Goal: Task Accomplishment & Management: Use online tool/utility

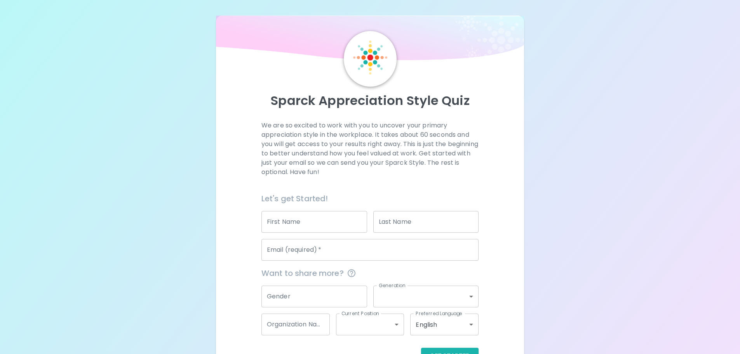
scroll to position [26, 0]
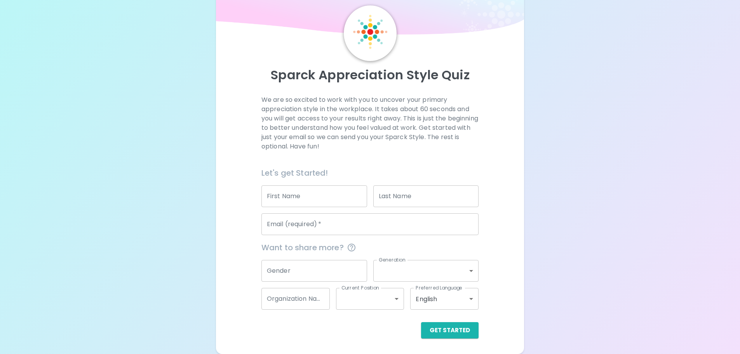
click at [329, 197] on input "First Name" at bounding box center [314, 196] width 106 height 22
type input "[PERSON_NAME]"
type input "Jung"
type input "000239254"
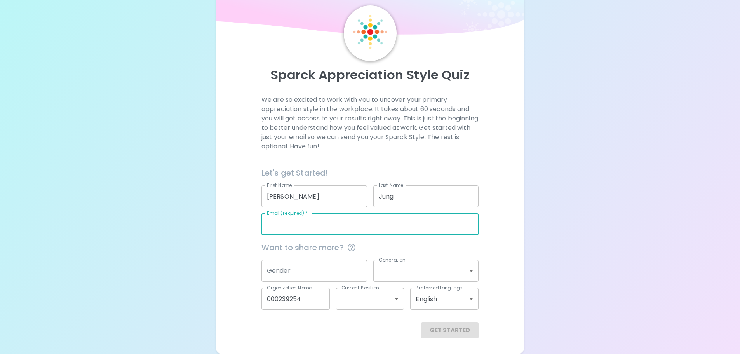
click at [346, 219] on input "Email (required)   *" at bounding box center [369, 224] width 217 height 22
type input "[EMAIL_ADDRESS][DOMAIN_NAME]"
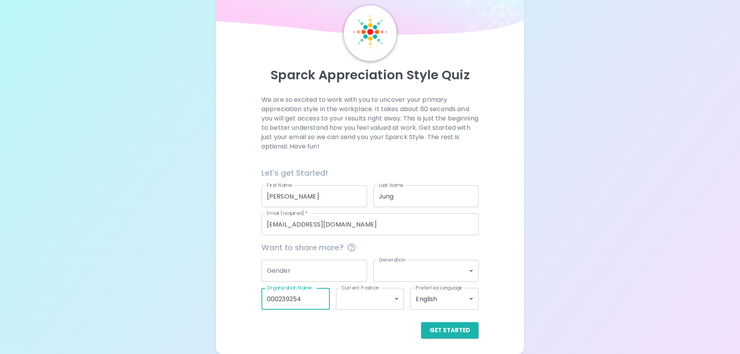
drag, startPoint x: 312, startPoint y: 295, endPoint x: 226, endPoint y: 288, distance: 85.7
click at [226, 288] on div "We are so excited to work with you to uncover your primary appreciation style i…" at bounding box center [370, 216] width 290 height 243
click at [613, 291] on div "Sparck Appreciation Style Quiz We are so excited to work with you to uncover yo…" at bounding box center [370, 164] width 740 height 380
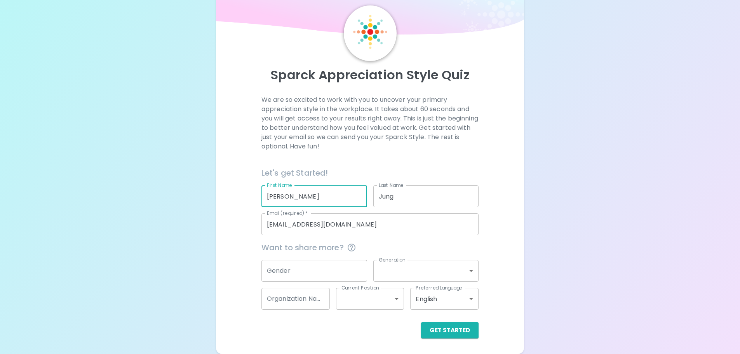
drag, startPoint x: 304, startPoint y: 190, endPoint x: 269, endPoint y: 206, distance: 37.9
click at [231, 192] on div "We are so excited to work with you to uncover your primary appreciation style i…" at bounding box center [370, 216] width 290 height 243
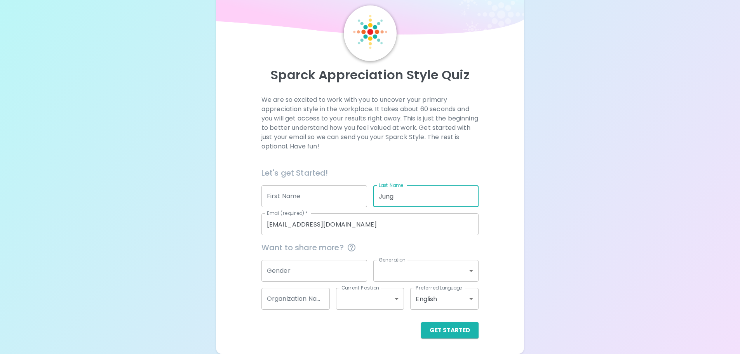
drag, startPoint x: 437, startPoint y: 204, endPoint x: 360, endPoint y: 193, distance: 78.1
click at [360, 193] on div "Let's get Started! First Name First Name Last Name [PERSON_NAME] Last Name Emai…" at bounding box center [366, 197] width 223 height 75
click at [573, 253] on div "Sparck Appreciation Style Quiz We are so excited to work with you to uncover yo…" at bounding box center [370, 164] width 740 height 380
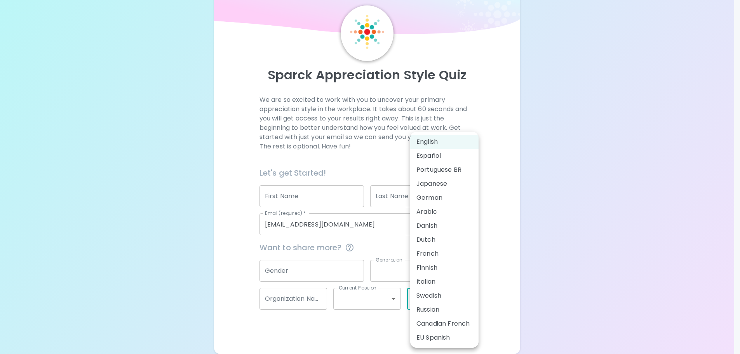
click at [472, 302] on body "Sparck Appreciation Style Quiz We are so excited to work with you to uncover yo…" at bounding box center [370, 164] width 740 height 380
click at [514, 286] on div at bounding box center [373, 177] width 746 height 354
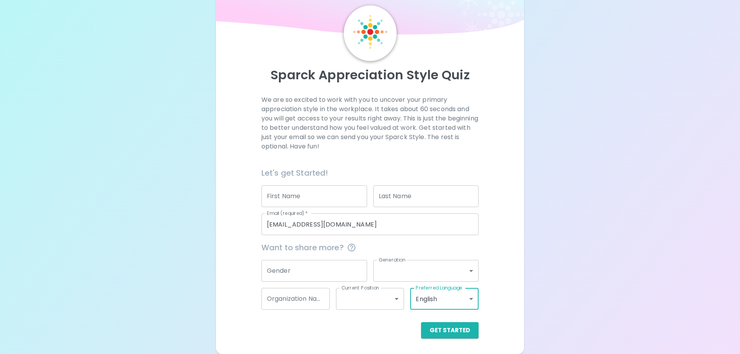
click at [455, 338] on button "Get Started" at bounding box center [449, 330] width 57 height 16
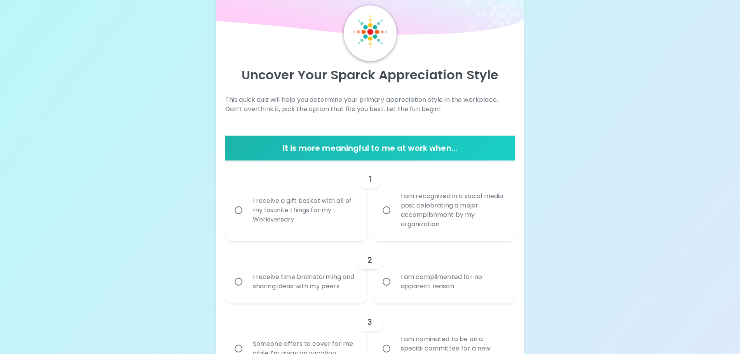
scroll to position [103, 0]
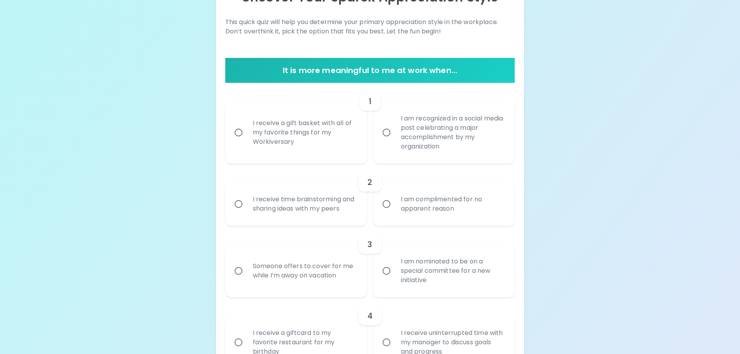
click at [305, 146] on div "I receive a gift basket with all of my favorite things for my Workiversary" at bounding box center [305, 132] width 116 height 47
click at [247, 141] on input "I receive a gift basket with all of my favorite things for my Workiversary" at bounding box center [238, 132] width 16 height 16
radio input "true"
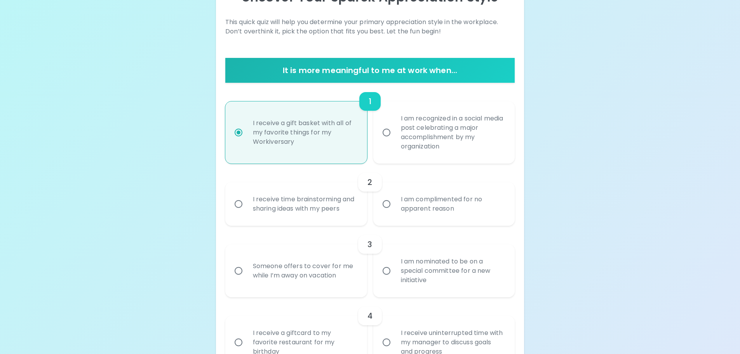
scroll to position [165, 0]
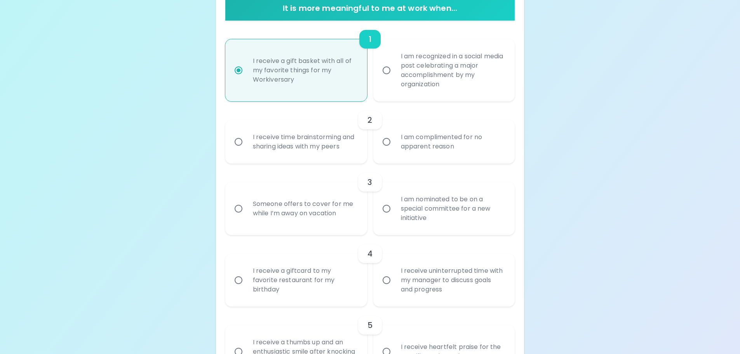
click at [334, 146] on div "I receive time brainstorming and sharing ideas with my peers" at bounding box center [305, 141] width 116 height 37
click at [247, 146] on input "I receive time brainstorming and sharing ideas with my peers" at bounding box center [238, 142] width 16 height 16
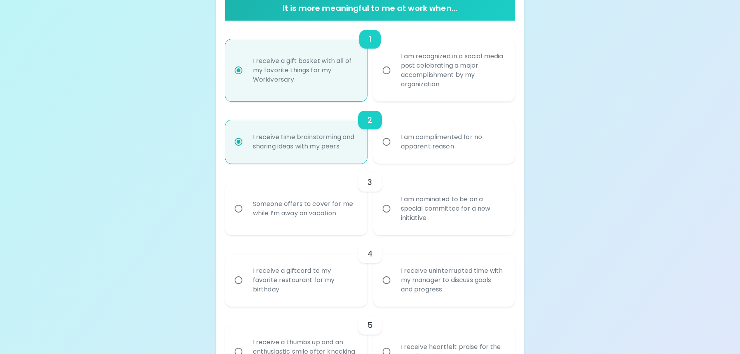
scroll to position [228, 0]
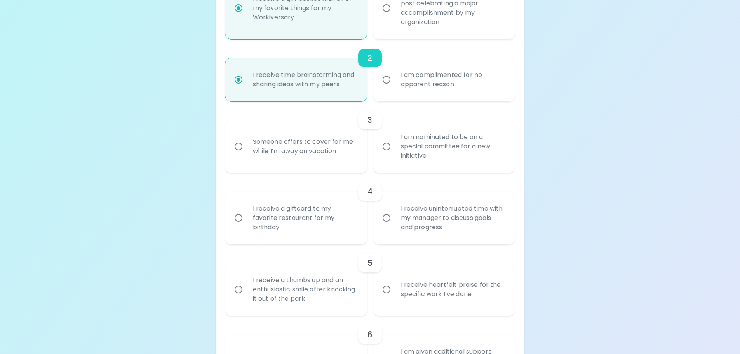
radio input "true"
click at [333, 156] on div "Someone offers to cover for me while I’m away on vacation" at bounding box center [305, 146] width 116 height 37
click at [247, 155] on input "Someone offers to cover for me while I’m away on vacation" at bounding box center [238, 146] width 16 height 16
radio input "false"
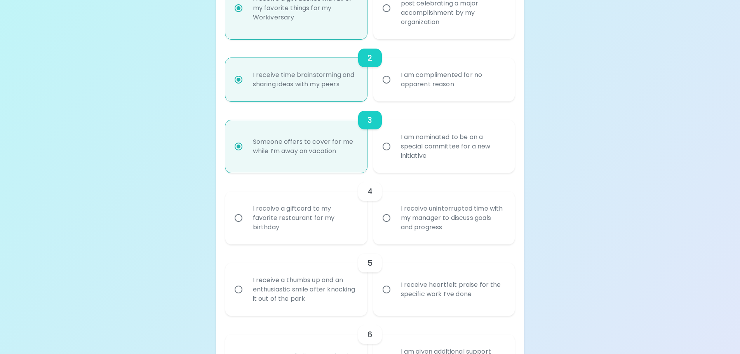
scroll to position [290, 0]
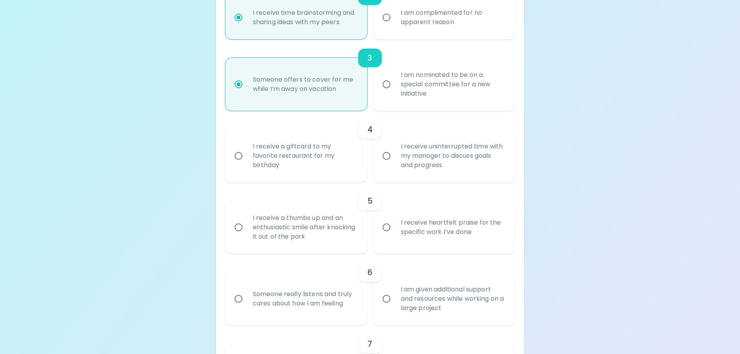
radio input "true"
click at [303, 151] on div "I receive a giftcard to my favorite restaurant for my birthday" at bounding box center [305, 155] width 116 height 47
click at [247, 151] on input "I receive a giftcard to my favorite restaurant for my birthday" at bounding box center [238, 156] width 16 height 16
radio input "false"
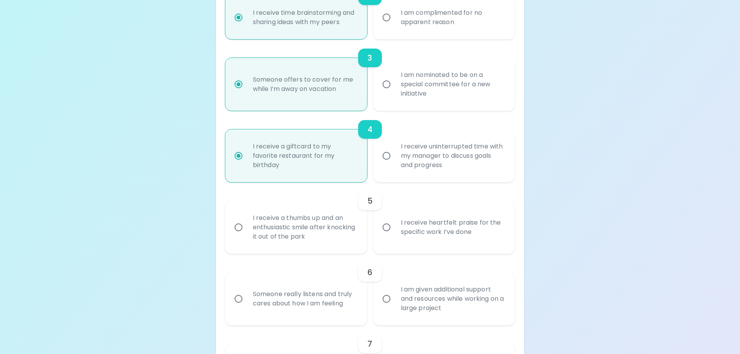
scroll to position [352, 0]
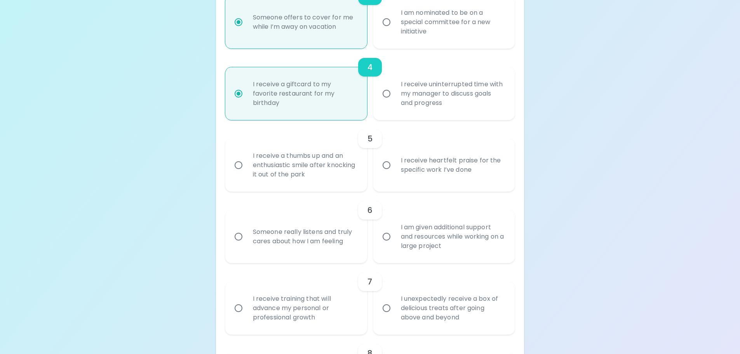
radio input "true"
click at [430, 172] on div "I receive heartfelt praise for the specific work I’ve done" at bounding box center [453, 164] width 116 height 37
click at [395, 172] on input "I receive heartfelt praise for the specific work I’ve done" at bounding box center [386, 165] width 16 height 16
radio input "false"
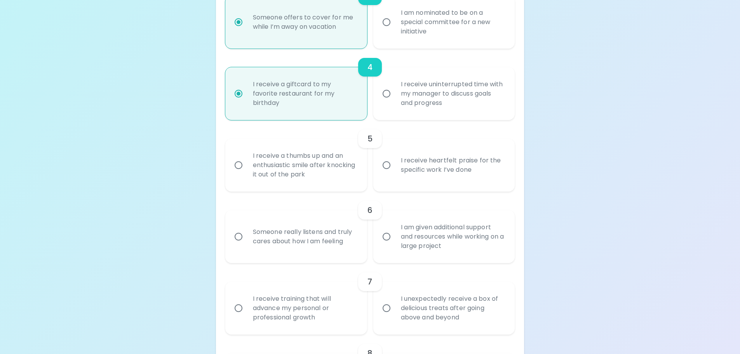
radio input "false"
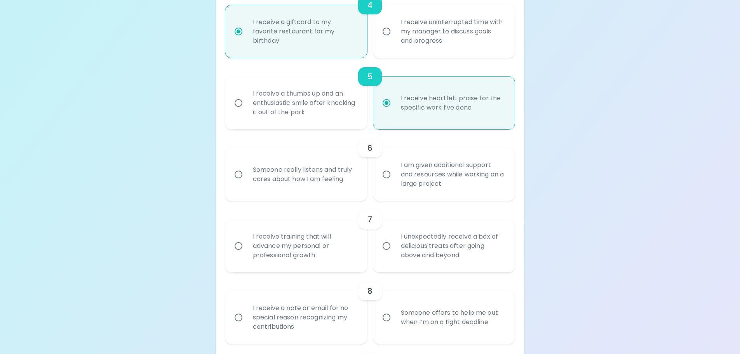
radio input "true"
click at [328, 176] on div "Someone really listens and truly cares about how I am feeling" at bounding box center [305, 174] width 116 height 37
click at [247, 176] on input "Someone really listens and truly cares about how I am feeling" at bounding box center [238, 174] width 16 height 16
radio input "false"
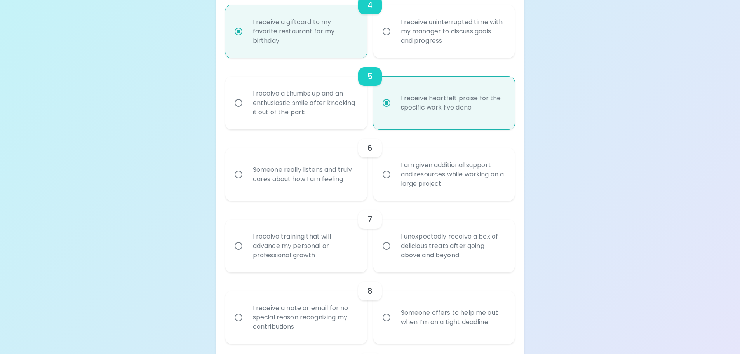
radio input "false"
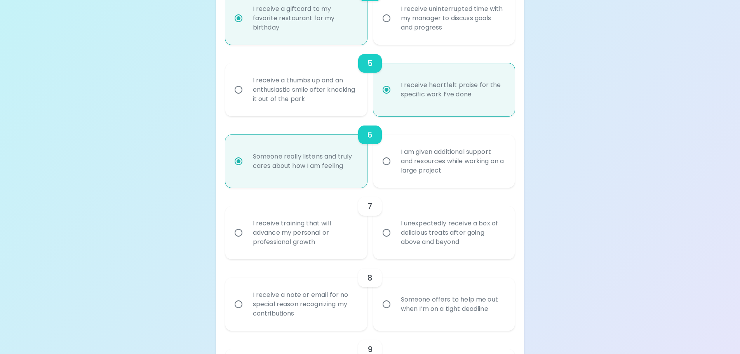
scroll to position [505, 0]
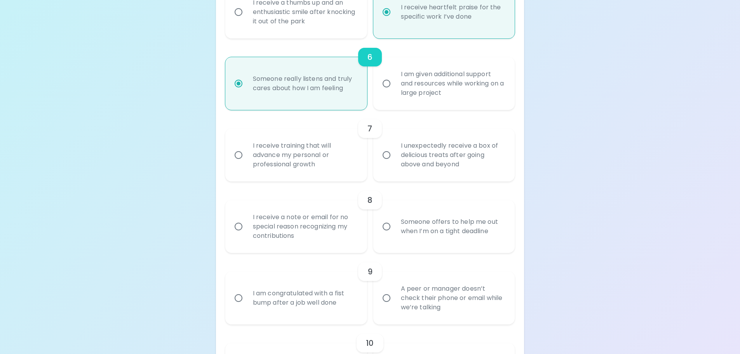
radio input "true"
click at [399, 167] on div "I unexpectedly receive a box of delicious treats after going above and beyond" at bounding box center [453, 155] width 116 height 47
click at [395, 163] on input "I unexpectedly receive a box of delicious treats after going above and beyond" at bounding box center [386, 155] width 16 height 16
radio input "false"
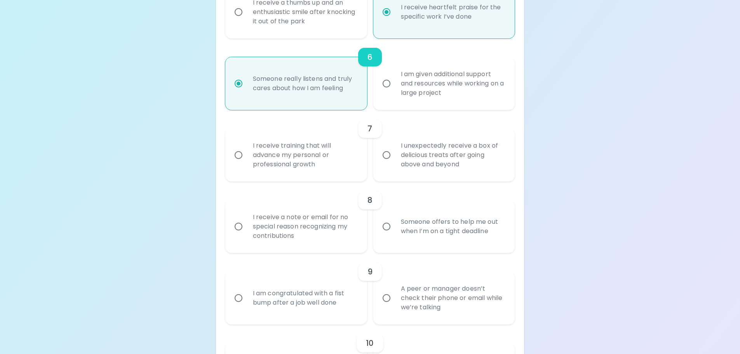
radio input "false"
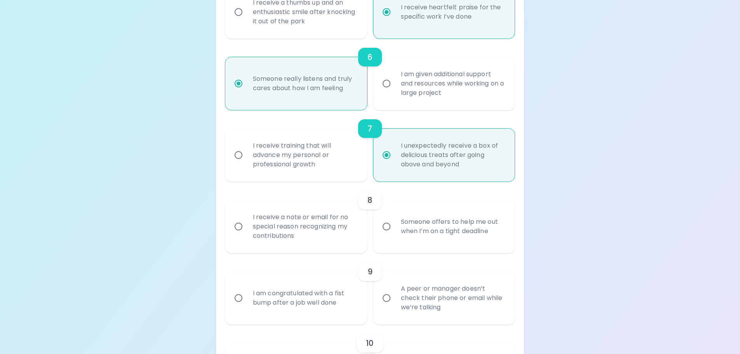
scroll to position [567, 0]
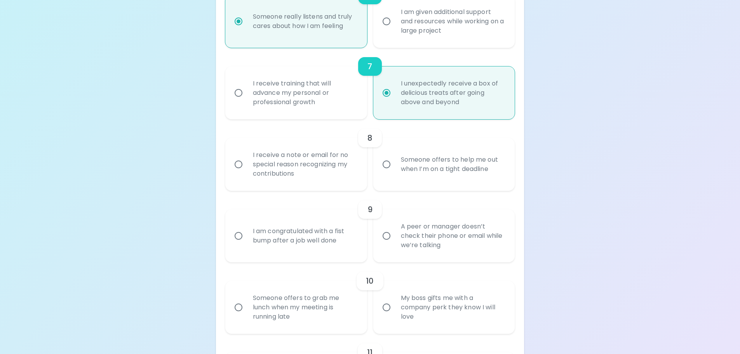
radio input "true"
click at [344, 182] on div "I receive a note or email for no special reason recognizing my contributions" at bounding box center [305, 164] width 116 height 47
click at [247, 172] on input "I receive a note or email for no special reason recognizing my contributions" at bounding box center [238, 164] width 16 height 16
radio input "false"
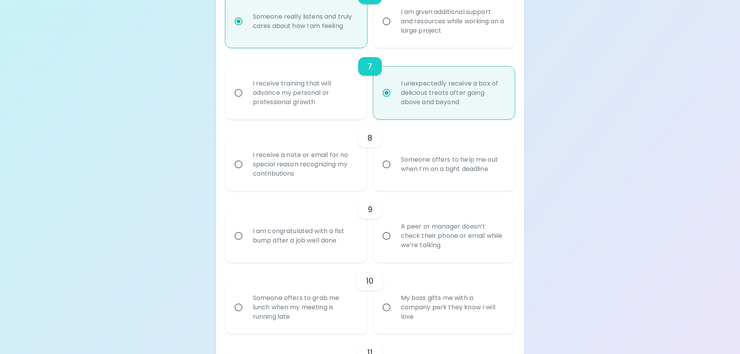
radio input "false"
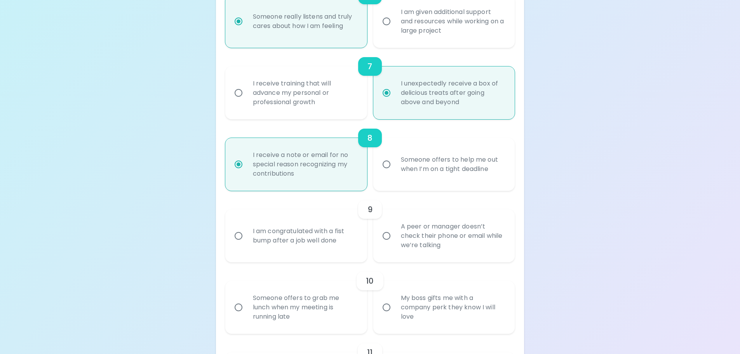
scroll to position [629, 0]
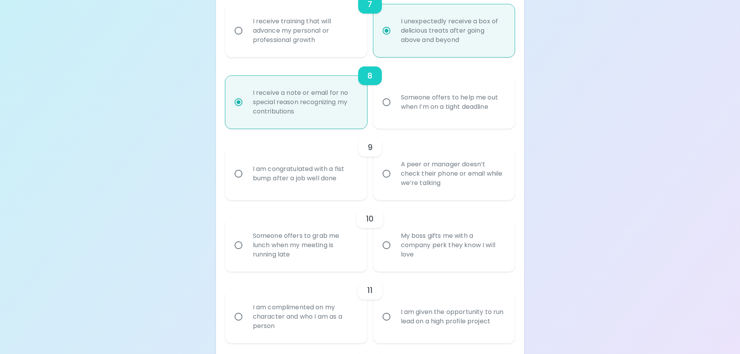
radio input "true"
click at [414, 176] on div "A peer or manager doesn’t check their phone or email while we’re talking" at bounding box center [453, 173] width 116 height 47
click at [395, 176] on input "A peer or manager doesn’t check their phone or email while we’re talking" at bounding box center [386, 173] width 16 height 16
radio input "false"
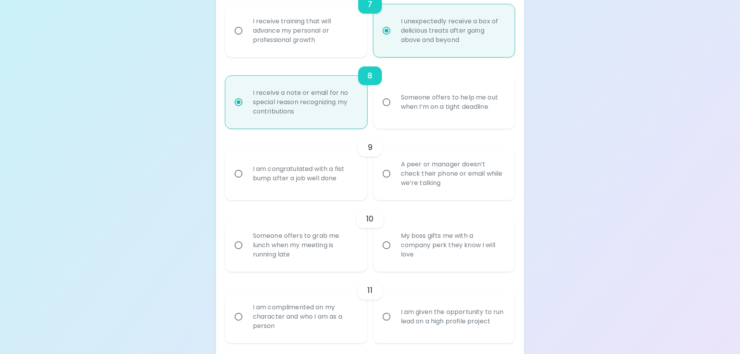
radio input "false"
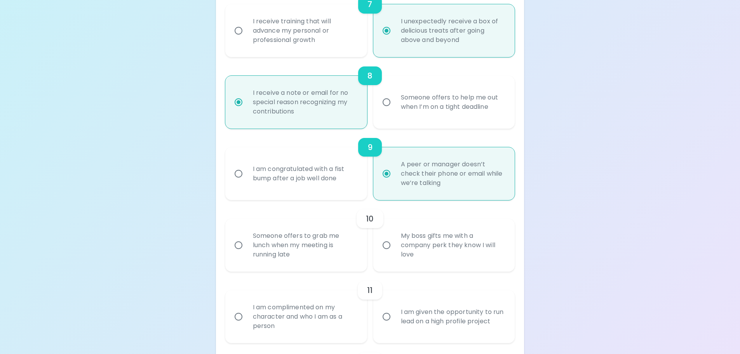
scroll to position [691, 0]
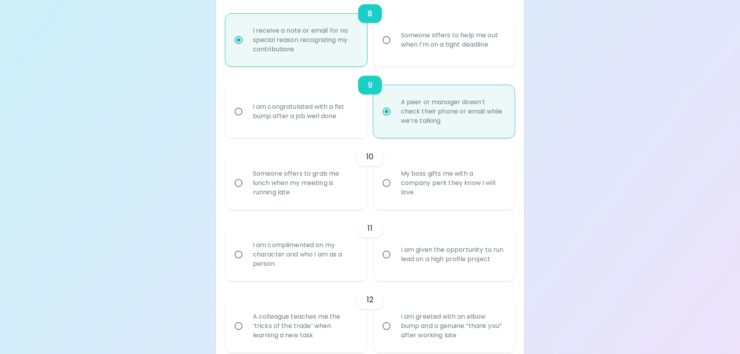
radio input "true"
click at [345, 202] on div "Someone offers to grab me lunch when my meeting is running late" at bounding box center [305, 183] width 116 height 47
click at [247, 191] on input "Someone offers to grab me lunch when my meeting is running late" at bounding box center [238, 183] width 16 height 16
radio input "false"
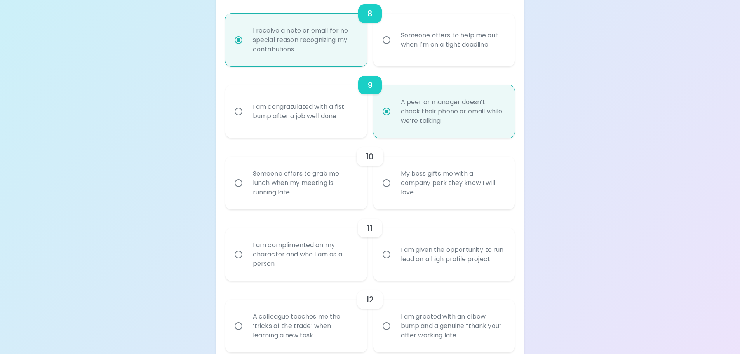
radio input "false"
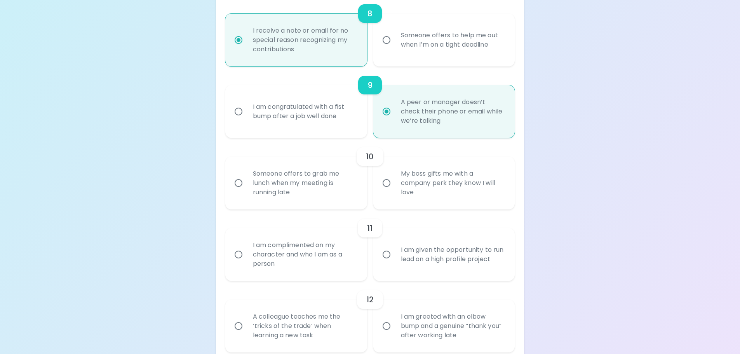
radio input "false"
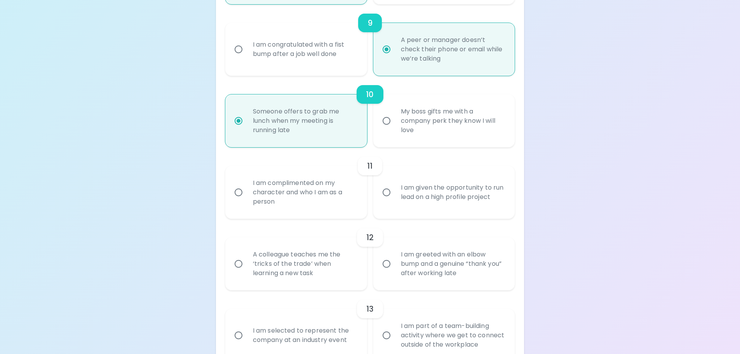
radio input "true"
click at [347, 200] on div "I am complimented on my character and who I am as a person" at bounding box center [305, 192] width 116 height 47
click at [247, 200] on input "I am complimented on my character and who I am as a person" at bounding box center [238, 192] width 16 height 16
radio input "false"
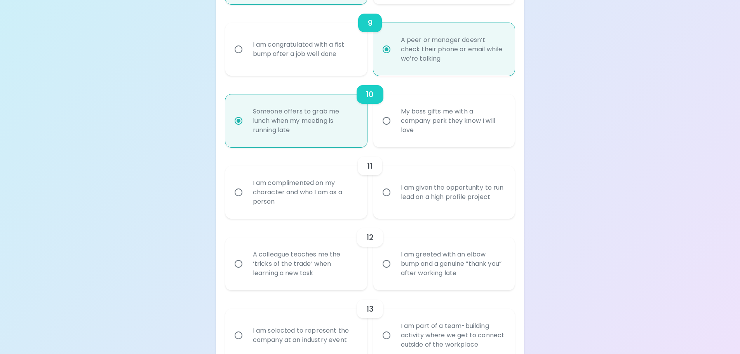
radio input "false"
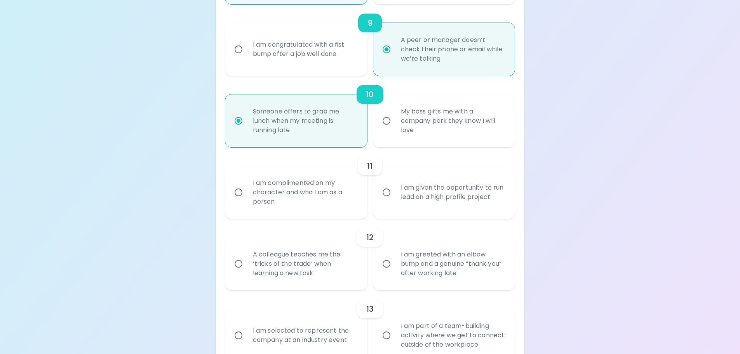
radio input "false"
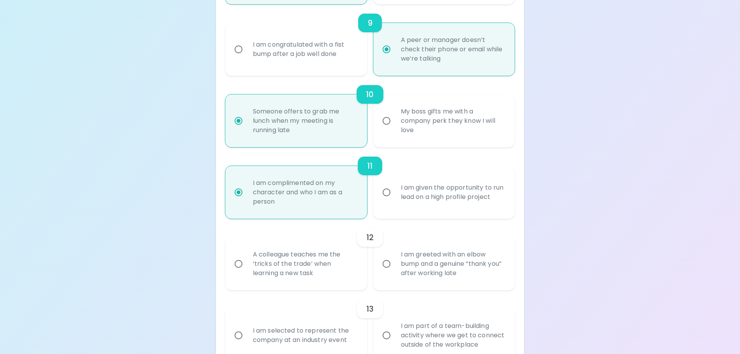
scroll to position [816, 0]
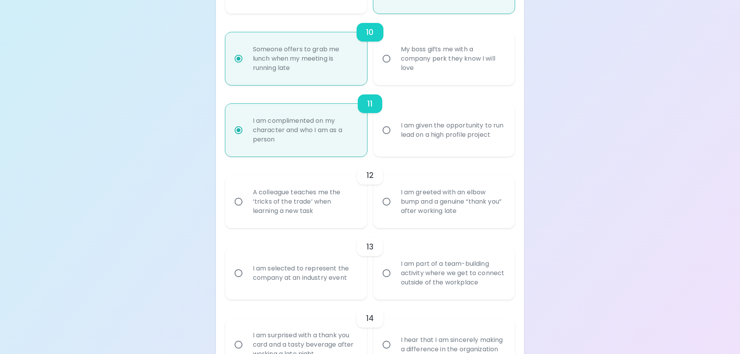
radio input "true"
click at [347, 200] on div "A colleague teaches me the ‘tricks of the trade’ when learning a new task" at bounding box center [305, 201] width 116 height 47
click at [247, 200] on input "A colleague teaches me the ‘tricks of the trade’ when learning a new task" at bounding box center [238, 201] width 16 height 16
radio input "false"
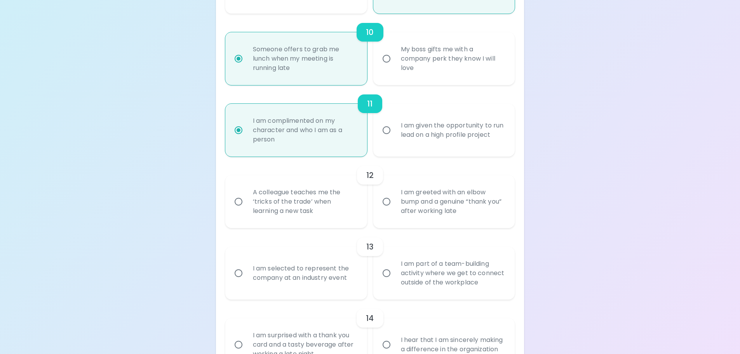
radio input "false"
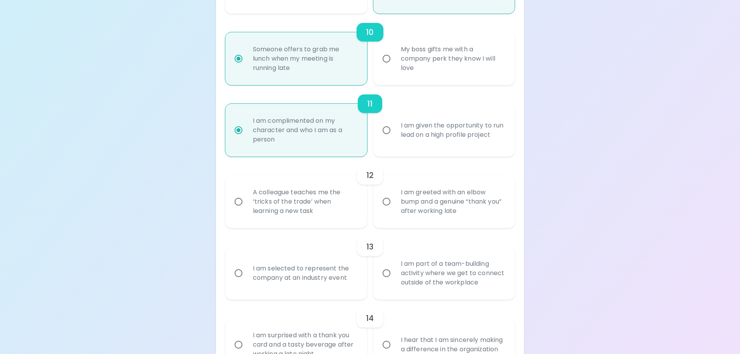
radio input "false"
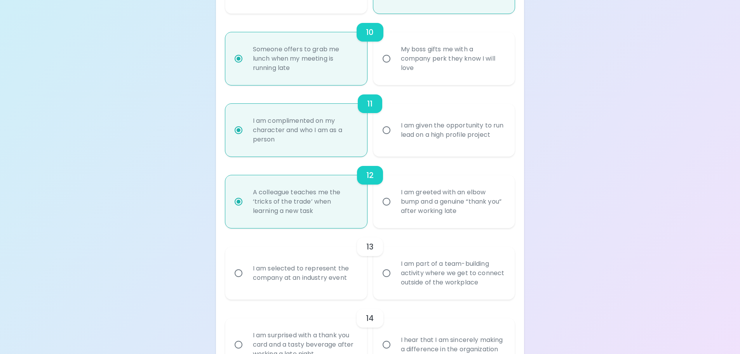
scroll to position [878, 0]
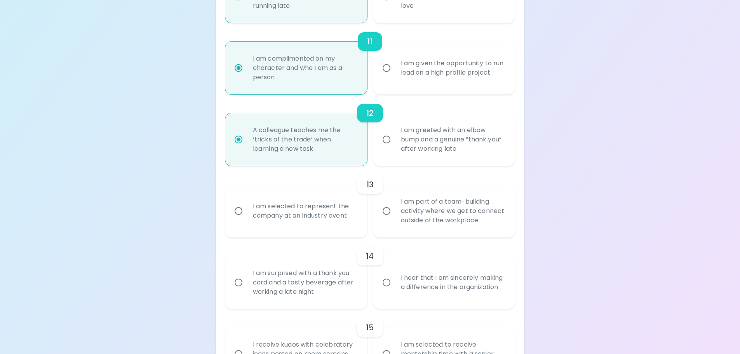
radio input "true"
click at [411, 222] on div "I am part of a team-building activity where we get to connect outside of the wo…" at bounding box center [453, 211] width 116 height 47
click at [395, 219] on input "I am part of a team-building activity where we get to connect outside of the wo…" at bounding box center [386, 211] width 16 height 16
radio input "false"
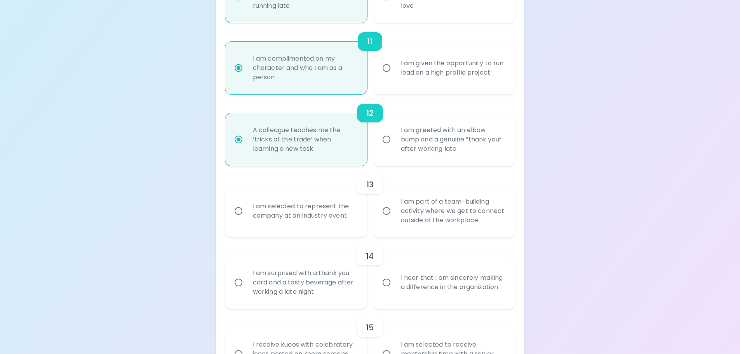
radio input "false"
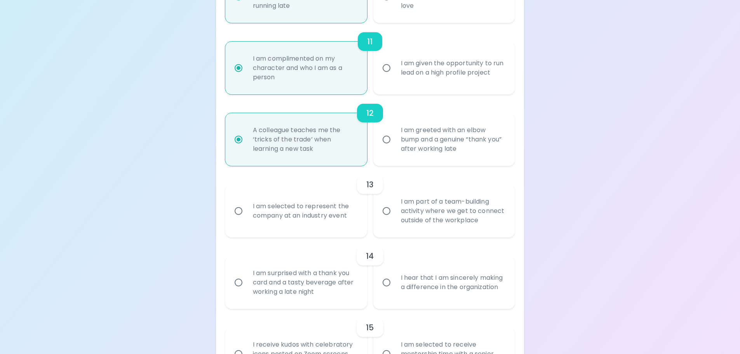
radio input "false"
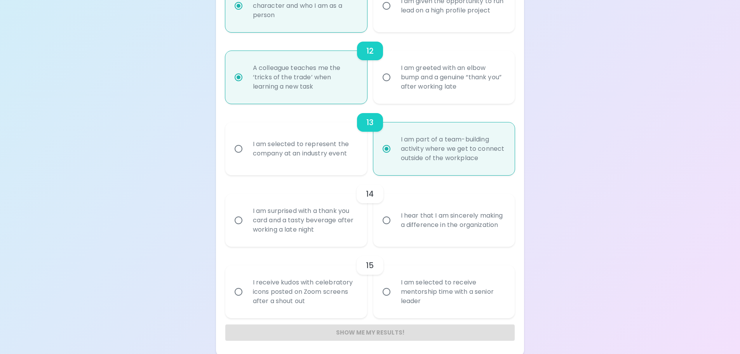
radio input "true"
click at [423, 226] on div "I hear that I am sincerely making a difference in the organization" at bounding box center [453, 220] width 116 height 37
click at [395, 226] on input "I hear that I am sincerely making a difference in the organization" at bounding box center [386, 220] width 16 height 16
radio input "false"
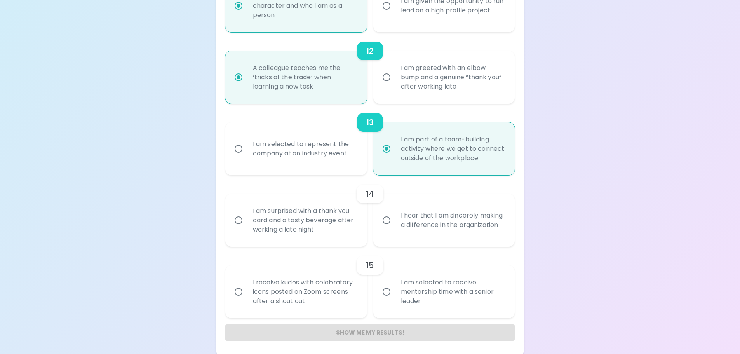
radio input "false"
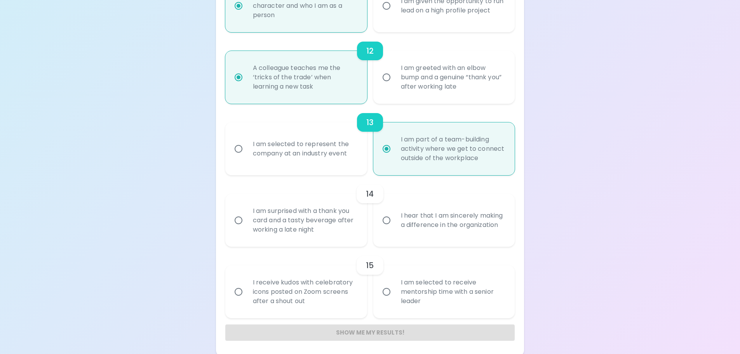
radio input "false"
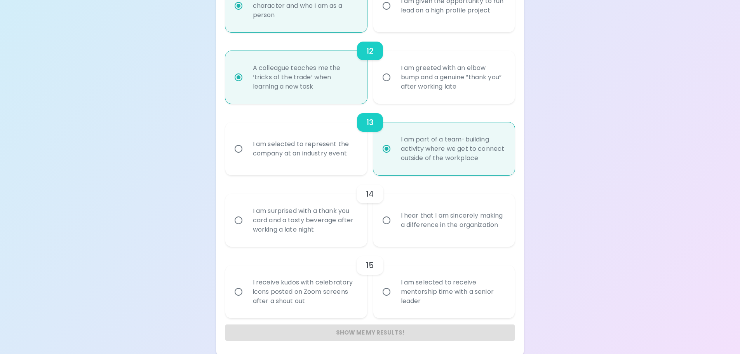
scroll to position [942, 0]
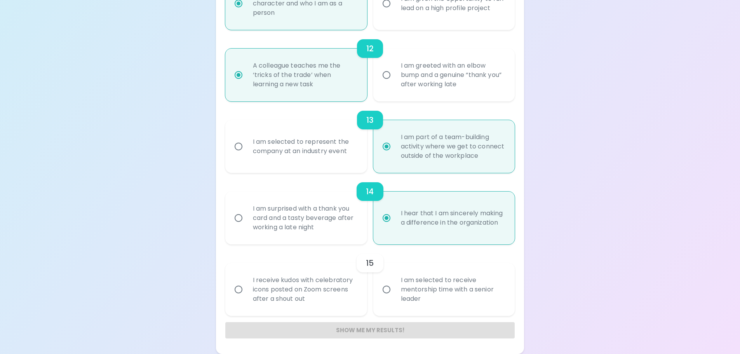
radio input "true"
click at [344, 289] on div "I receive kudos with celebratory icons posted on Zoom screens after a shout out" at bounding box center [305, 289] width 116 height 47
click at [247, 289] on input "I receive kudos with celebratory icons posted on Zoom screens after a shout out" at bounding box center [238, 289] width 16 height 16
radio input "false"
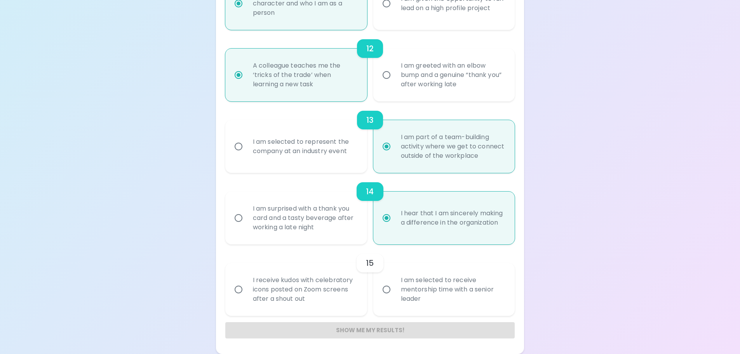
radio input "false"
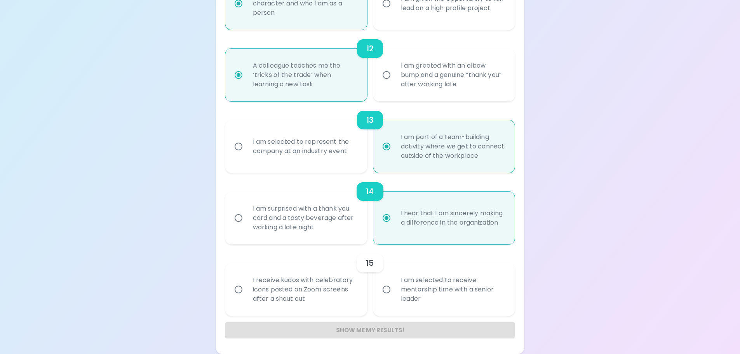
radio input "false"
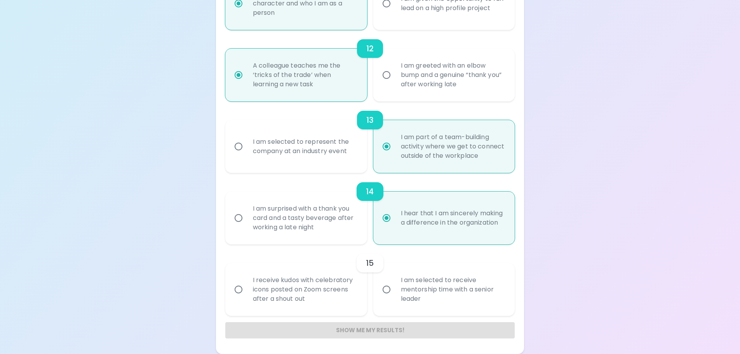
radio input "false"
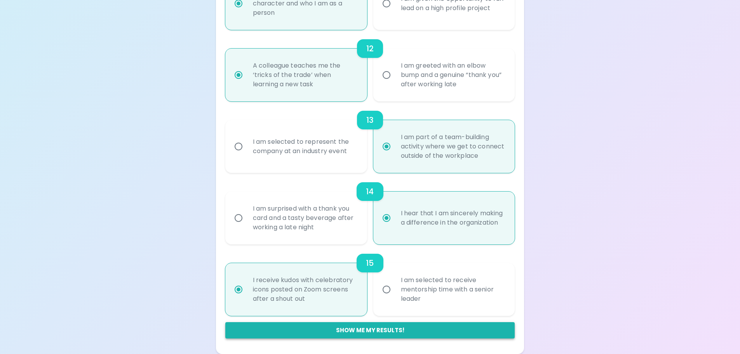
radio input "true"
click at [347, 327] on button "Show me my results!" at bounding box center [370, 330] width 290 height 16
radio input "false"
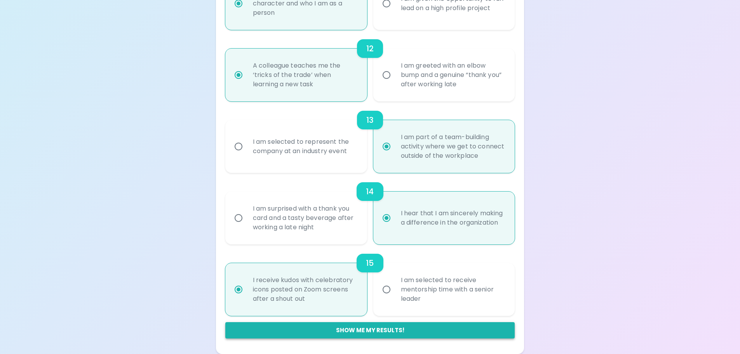
radio input "false"
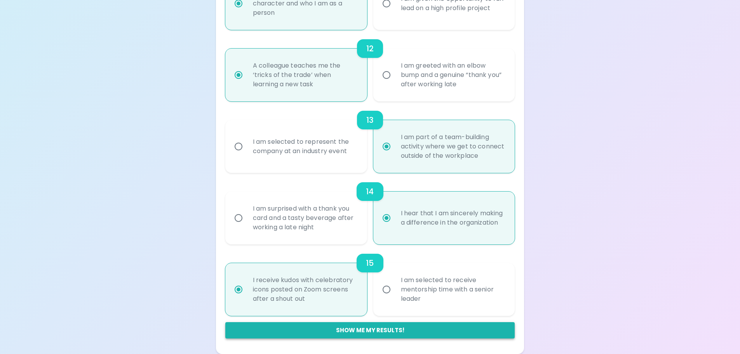
radio input "false"
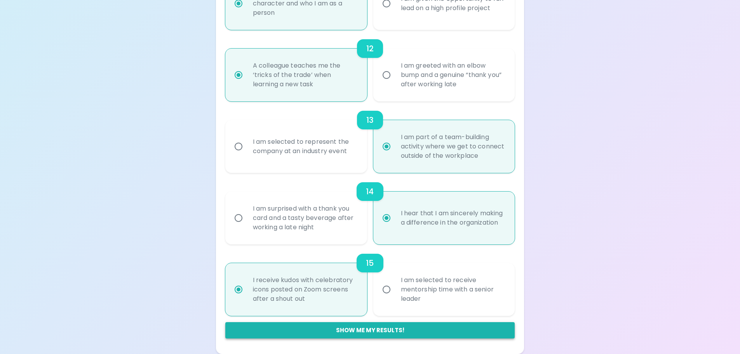
radio input "false"
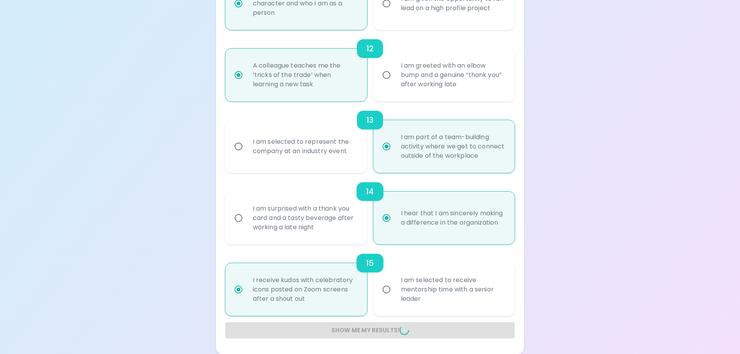
radio input "false"
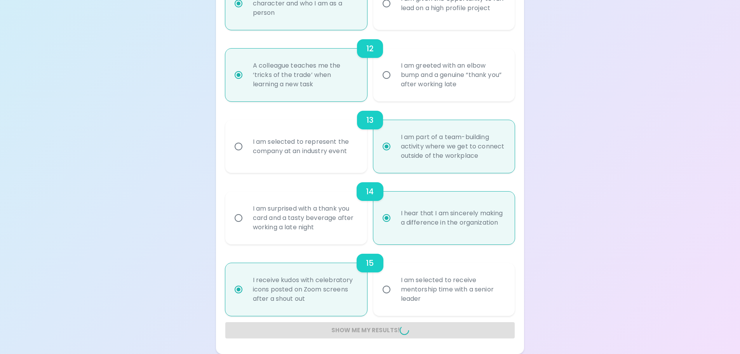
radio input "false"
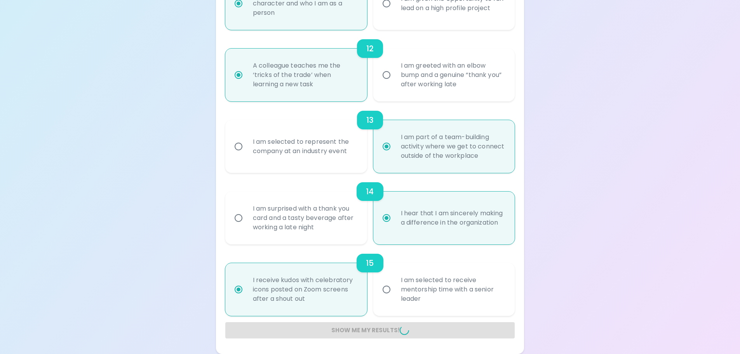
radio input "false"
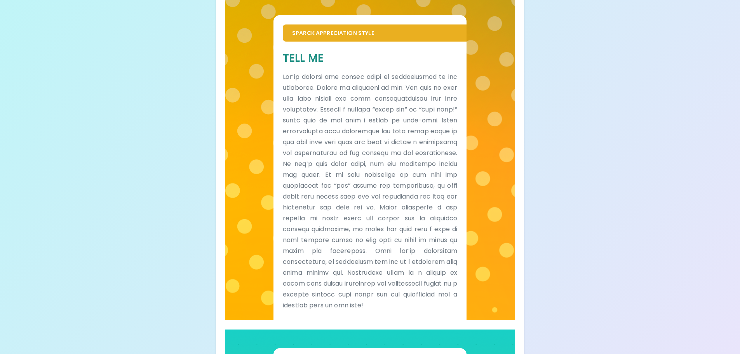
scroll to position [0, 0]
